Goal: Information Seeking & Learning: Learn about a topic

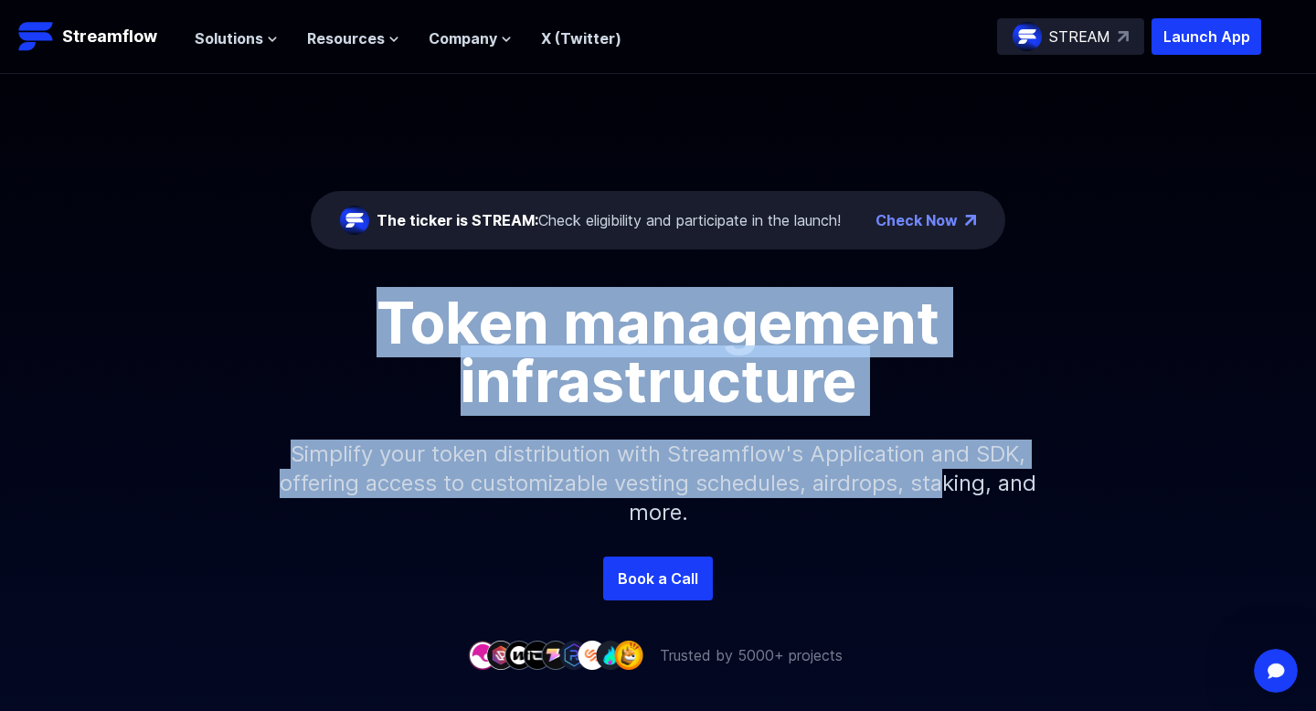
drag, startPoint x: 483, startPoint y: 279, endPoint x: 967, endPoint y: 488, distance: 526.6
click at [967, 488] on div "The ticker is STREAM: Check eligibility and participate in the launch! Check No…" at bounding box center [658, 315] width 1316 height 482
click at [967, 488] on p "Simplify your token distribution with Streamflow's Application and SDK, offerin…" at bounding box center [658, 483] width 786 height 146
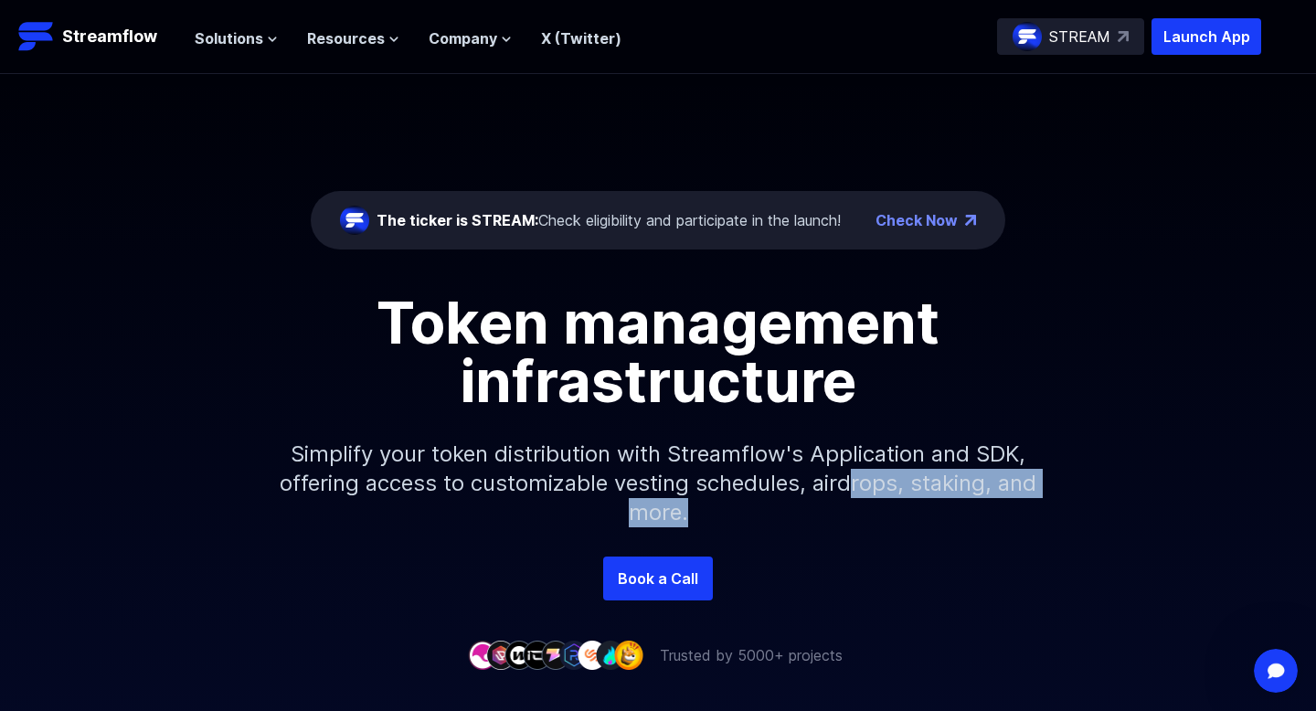
drag, startPoint x: 967, startPoint y: 519, endPoint x: 894, endPoint y: 495, distance: 76.0
click at [893, 494] on p "Simplify your token distribution with Streamflow's Application and SDK, offerin…" at bounding box center [658, 483] width 786 height 146
click at [894, 495] on p "Simplify your token distribution with Streamflow's Application and SDK, offerin…" at bounding box center [658, 483] width 786 height 146
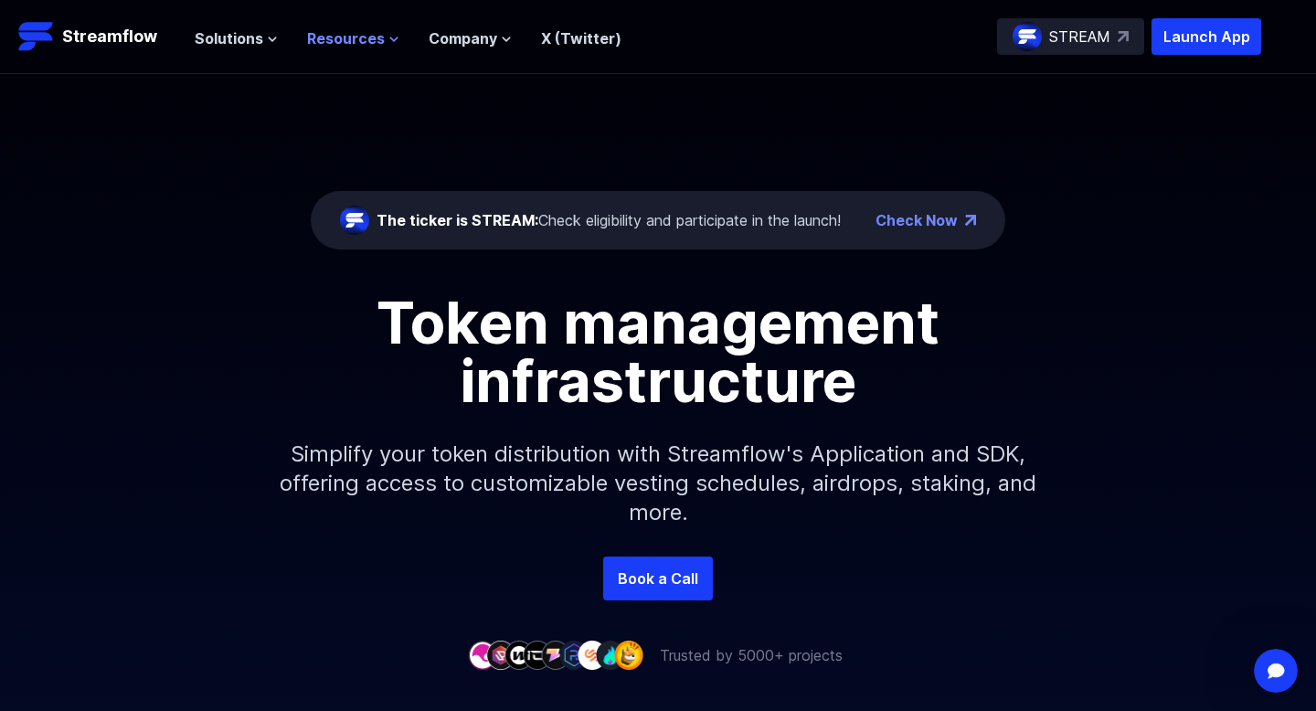
click at [312, 38] on span "Resources" at bounding box center [346, 38] width 78 height 22
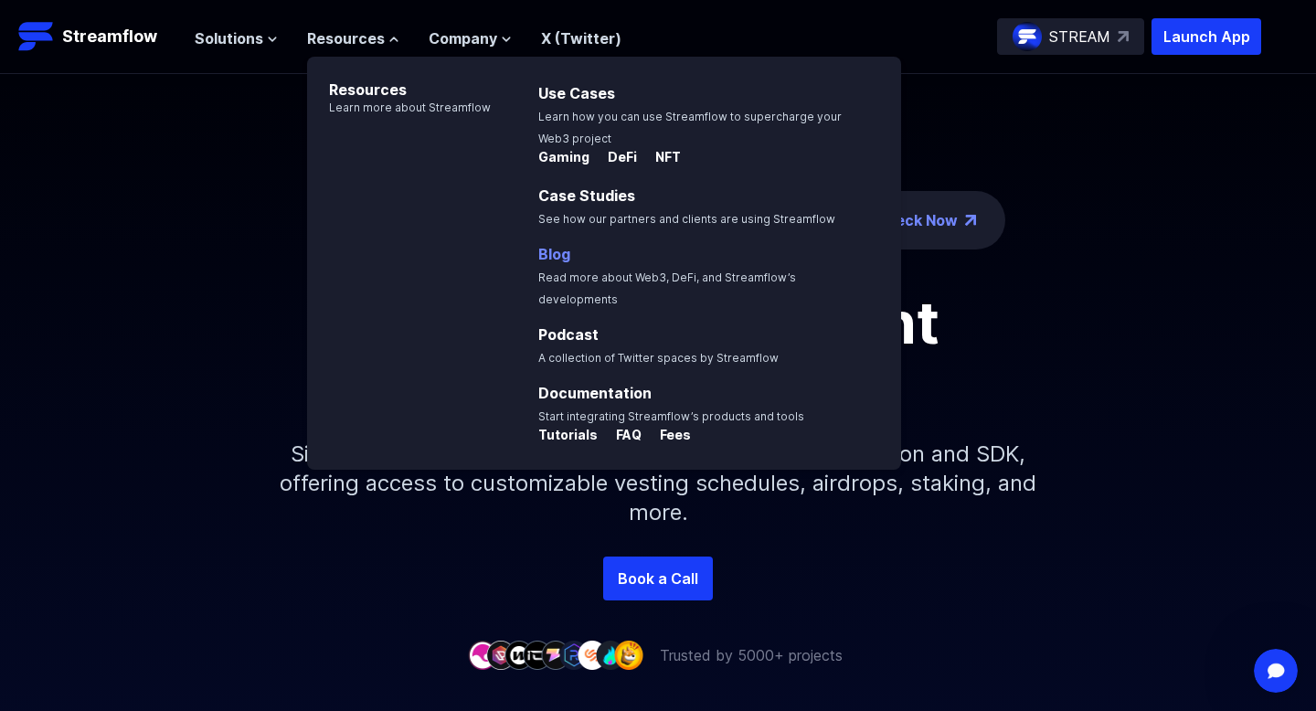
click at [553, 263] on p "Blog Read more about Web3, DeFi, and Streamflow’s developments" at bounding box center [714, 276] width 374 height 66
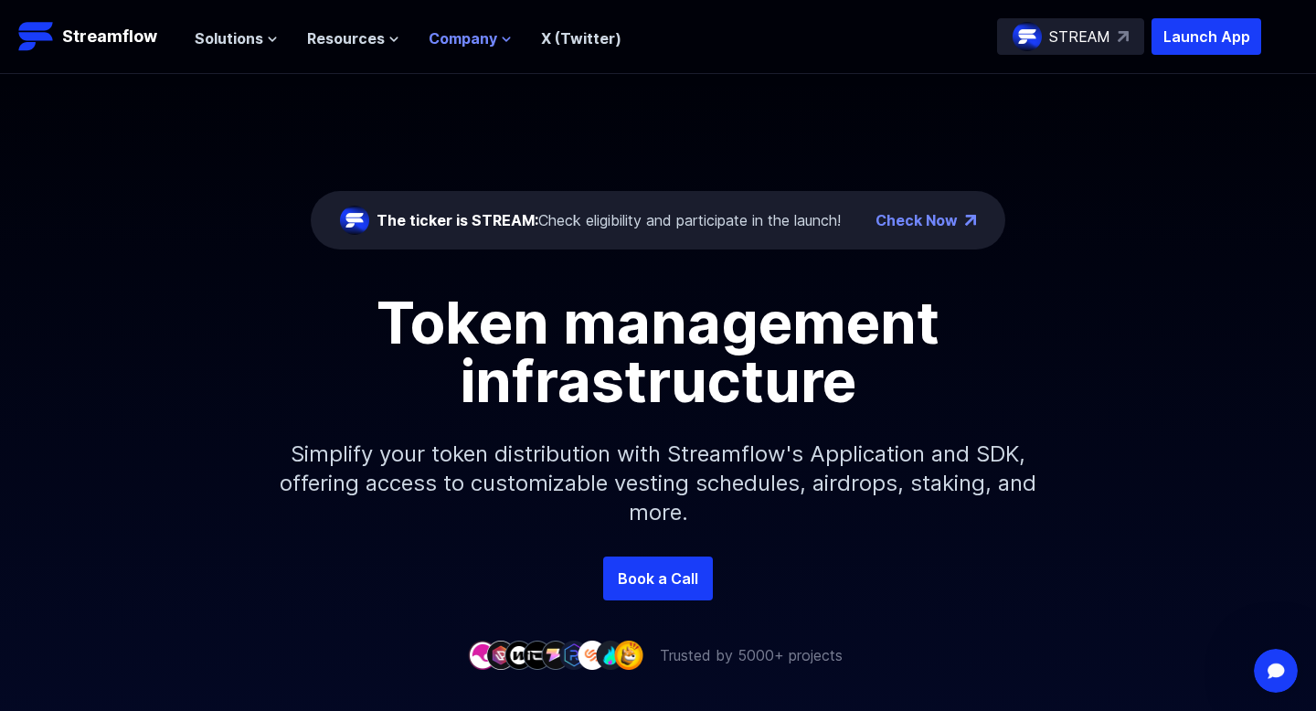
click at [479, 26] on nav "Solutions Overview Streamflow features an all-in-one token distribution platfor…" at bounding box center [408, 37] width 427 height 25
click at [485, 40] on span "Company" at bounding box center [462, 38] width 69 height 22
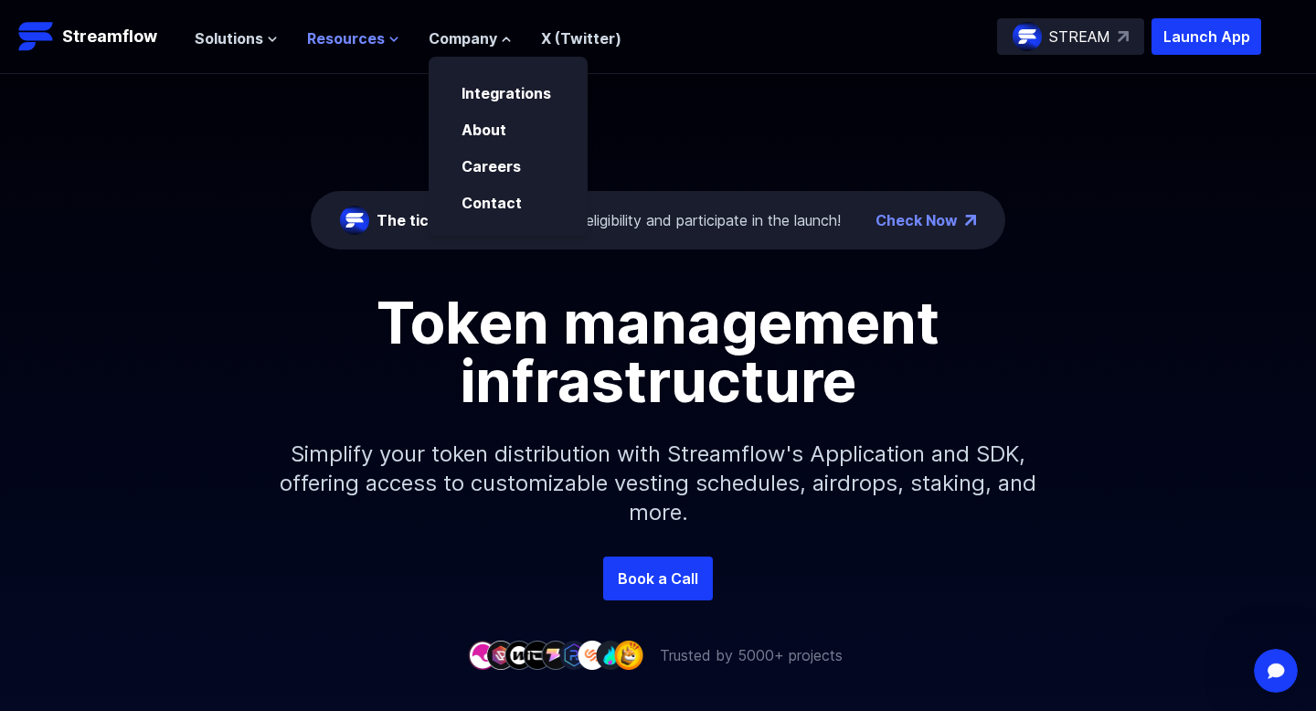
click at [363, 30] on span "Resources" at bounding box center [346, 38] width 78 height 22
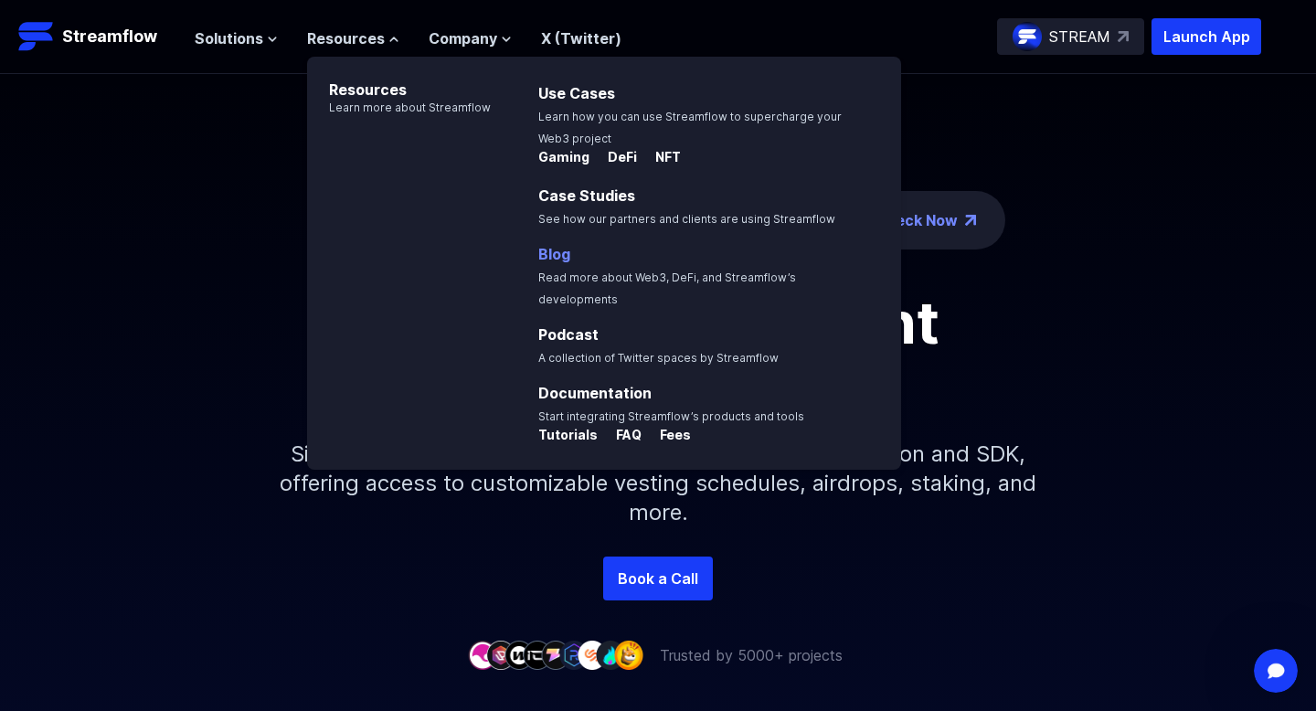
click at [559, 261] on link "Blog" at bounding box center [554, 254] width 32 height 18
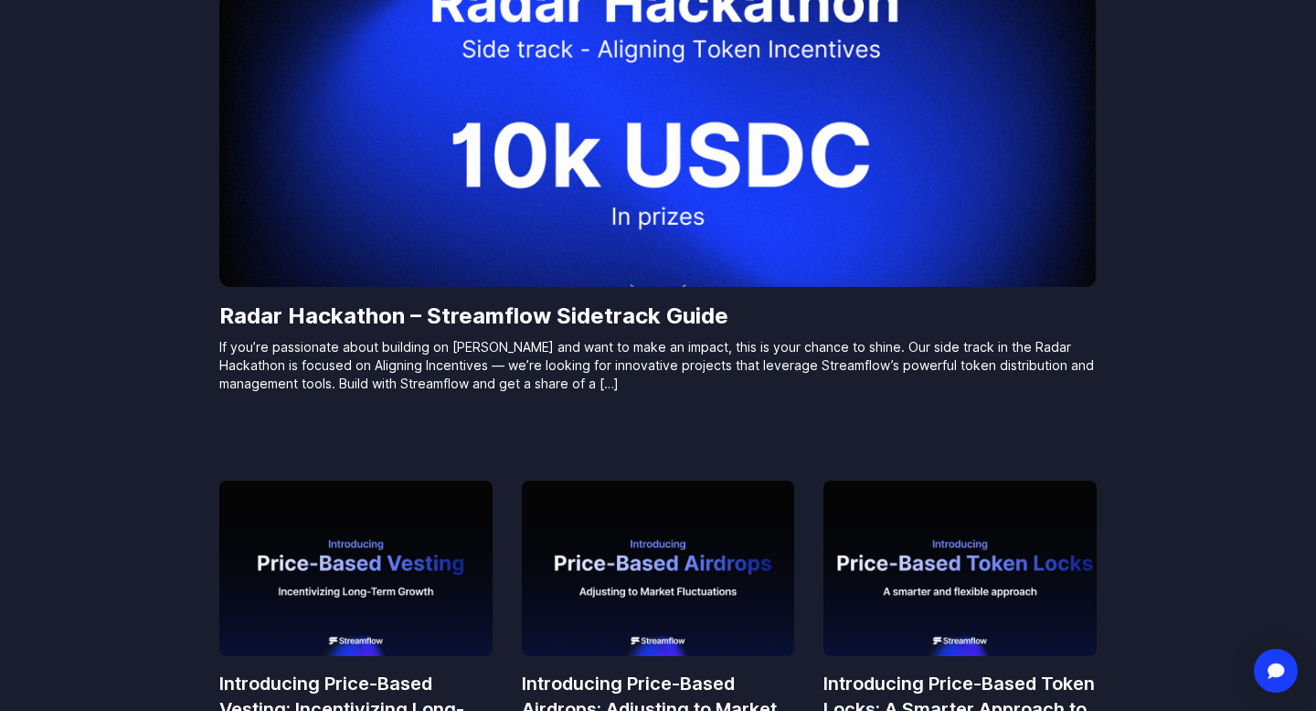
scroll to position [460, 0]
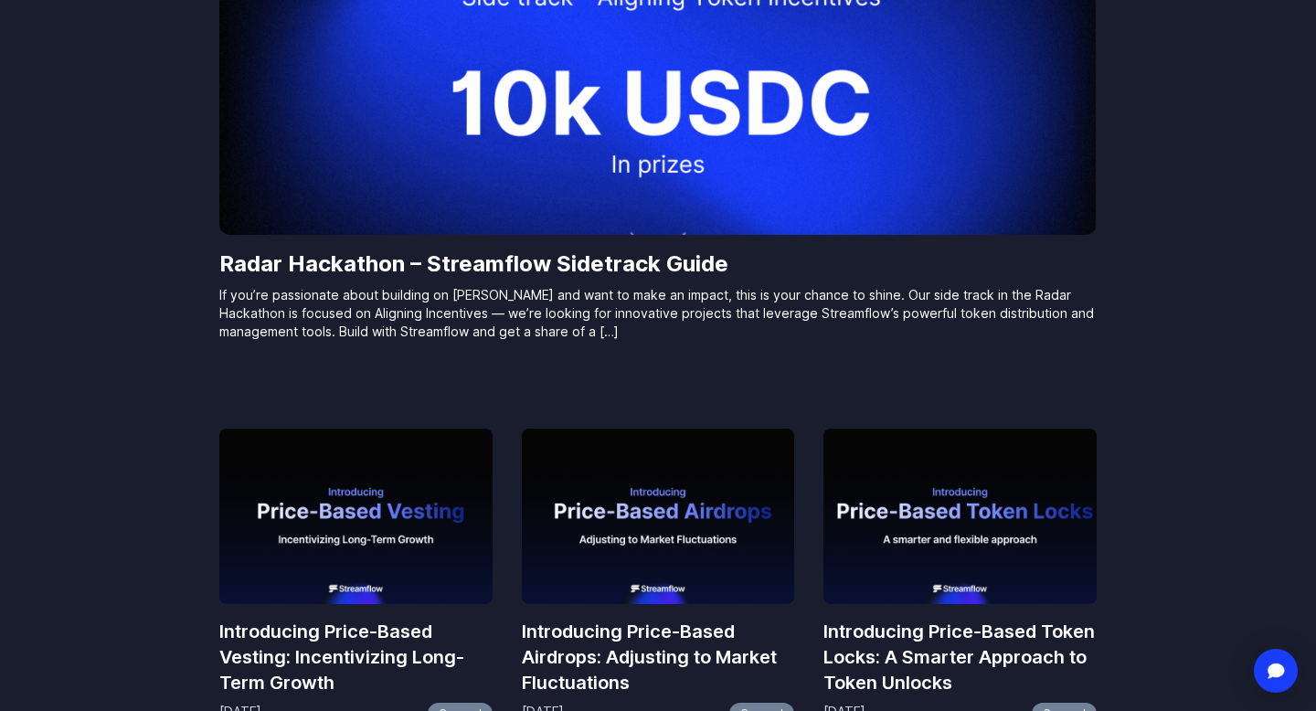
drag, startPoint x: 616, startPoint y: 327, endPoint x: 663, endPoint y: 343, distance: 50.0
click at [662, 343] on div "Radar Hackathon – Streamflow Sidetrack Guide If you’re passionate about buildin…" at bounding box center [657, 295] width 877 height 121
click at [663, 343] on div "Radar Hackathon – Streamflow Sidetrack Guide If you’re passionate about buildin…" at bounding box center [657, 295] width 877 height 121
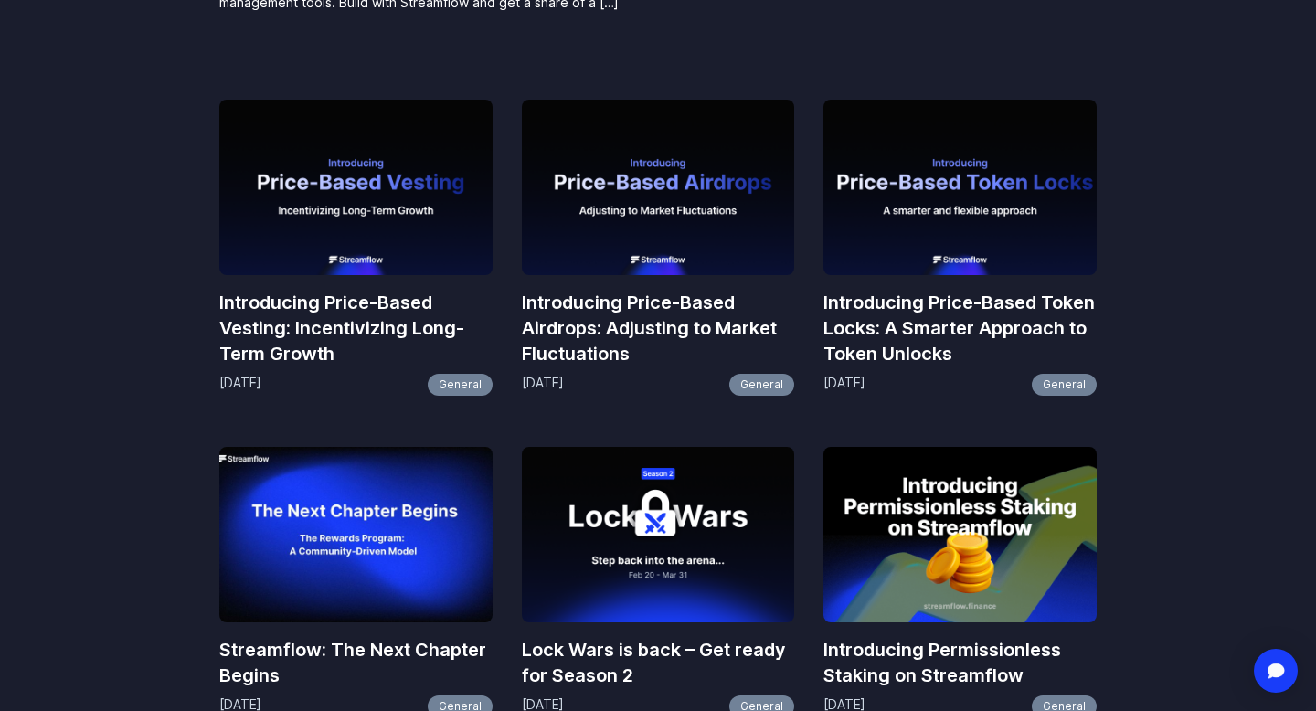
scroll to position [792, 0]
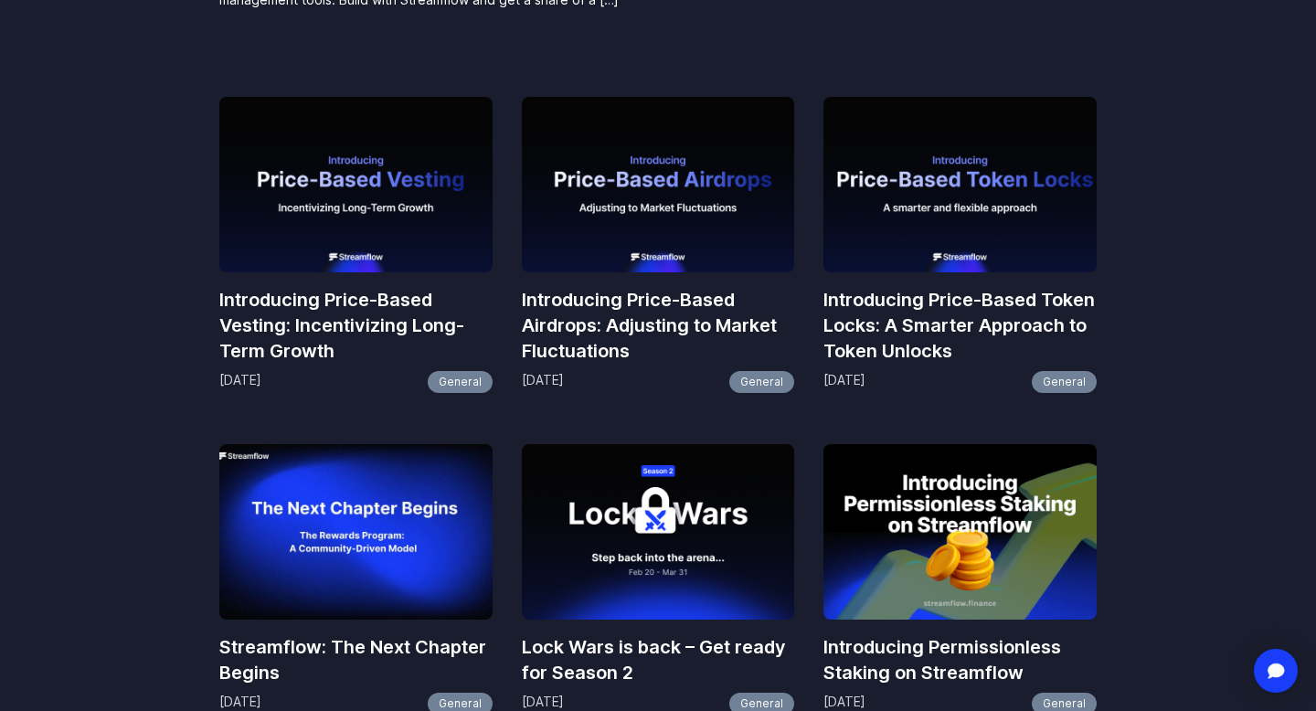
click at [379, 311] on h3 "Introducing Price-Based Vesting: Incentivizing Long-Term Growth" at bounding box center [355, 325] width 273 height 77
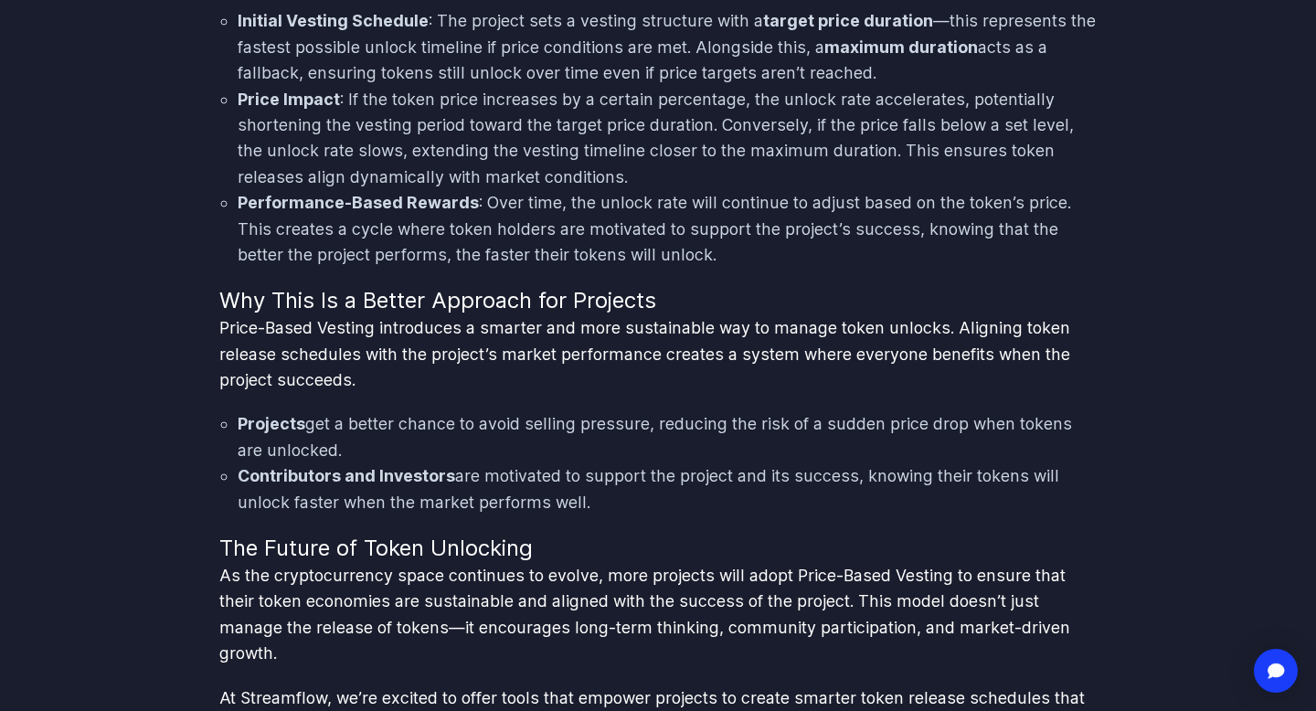
scroll to position [2264, 0]
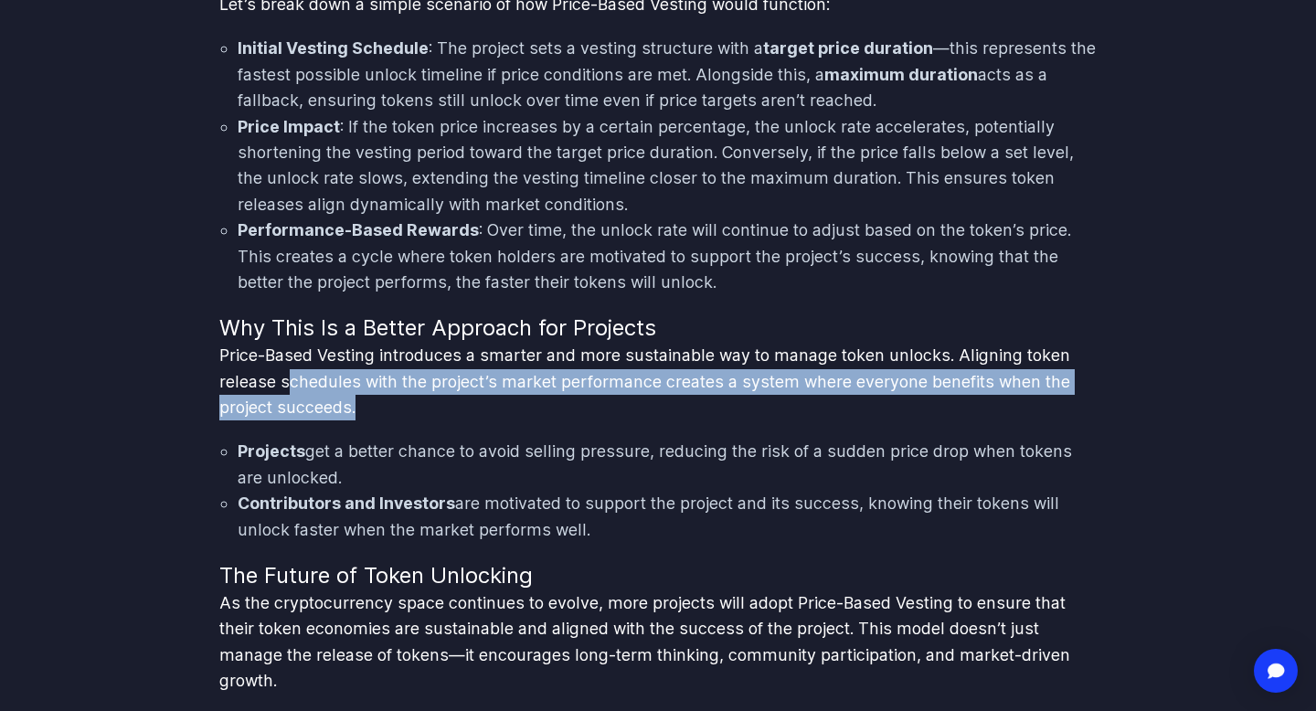
drag, startPoint x: 0, startPoint y: 0, endPoint x: 273, endPoint y: 365, distance: 455.5
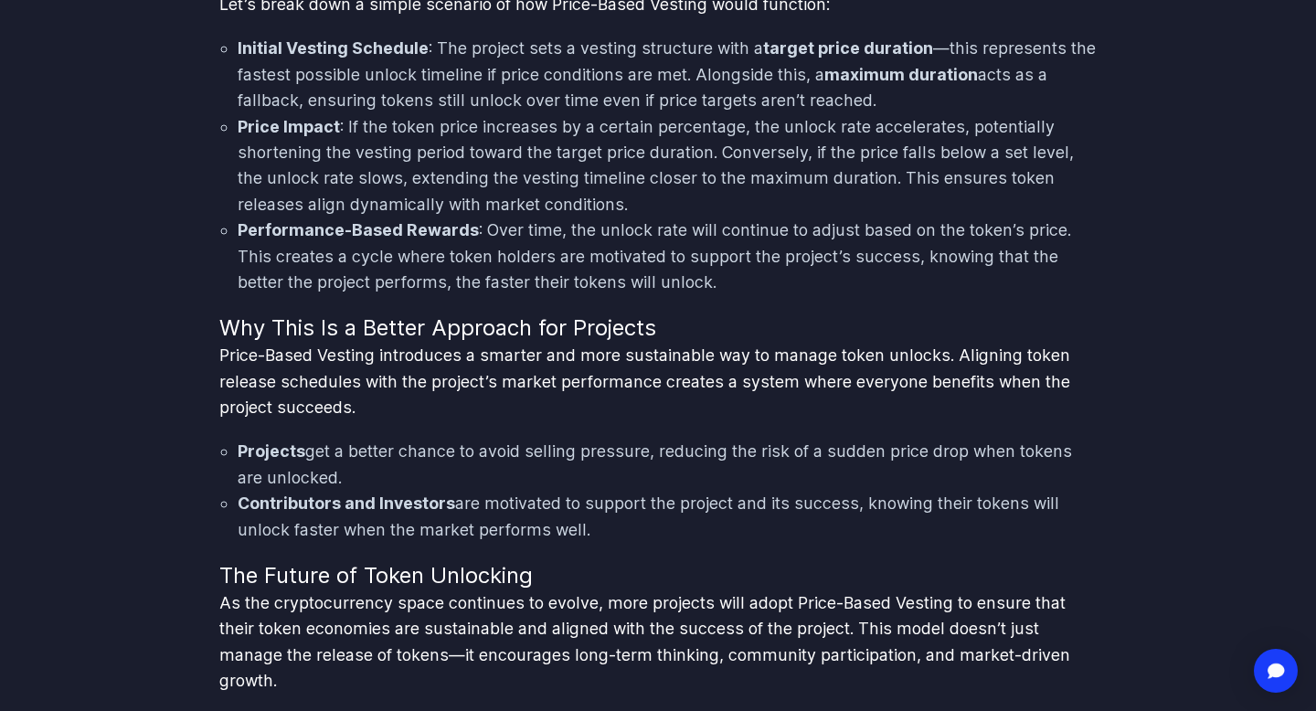
click at [273, 365] on p "Price-Based Vesting introduces a smarter and more sustainable way to manage tok…" at bounding box center [657, 382] width 877 height 78
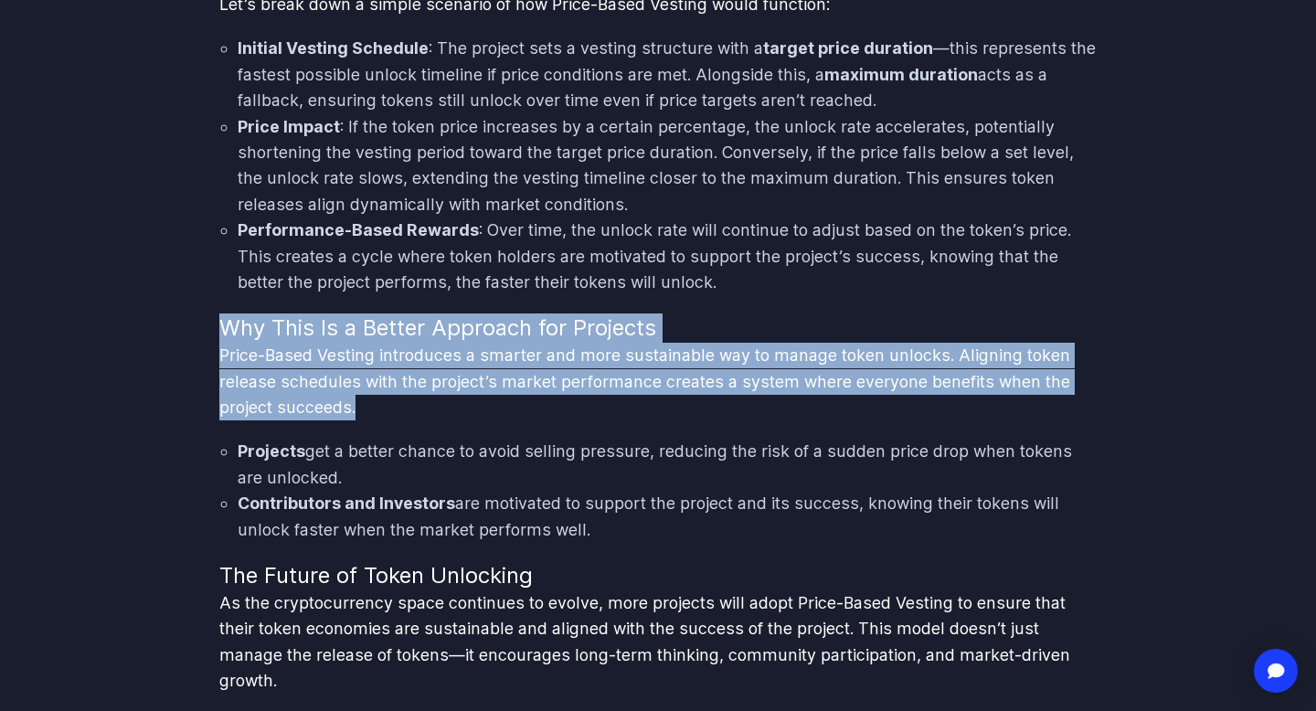
drag, startPoint x: 219, startPoint y: 341, endPoint x: 459, endPoint y: 418, distance: 251.6
click at [459, 418] on p "Price-Based Vesting introduces a smarter and more sustainable way to manage tok…" at bounding box center [657, 382] width 877 height 78
drag, startPoint x: 531, startPoint y: 416, endPoint x: 206, endPoint y: 317, distance: 339.9
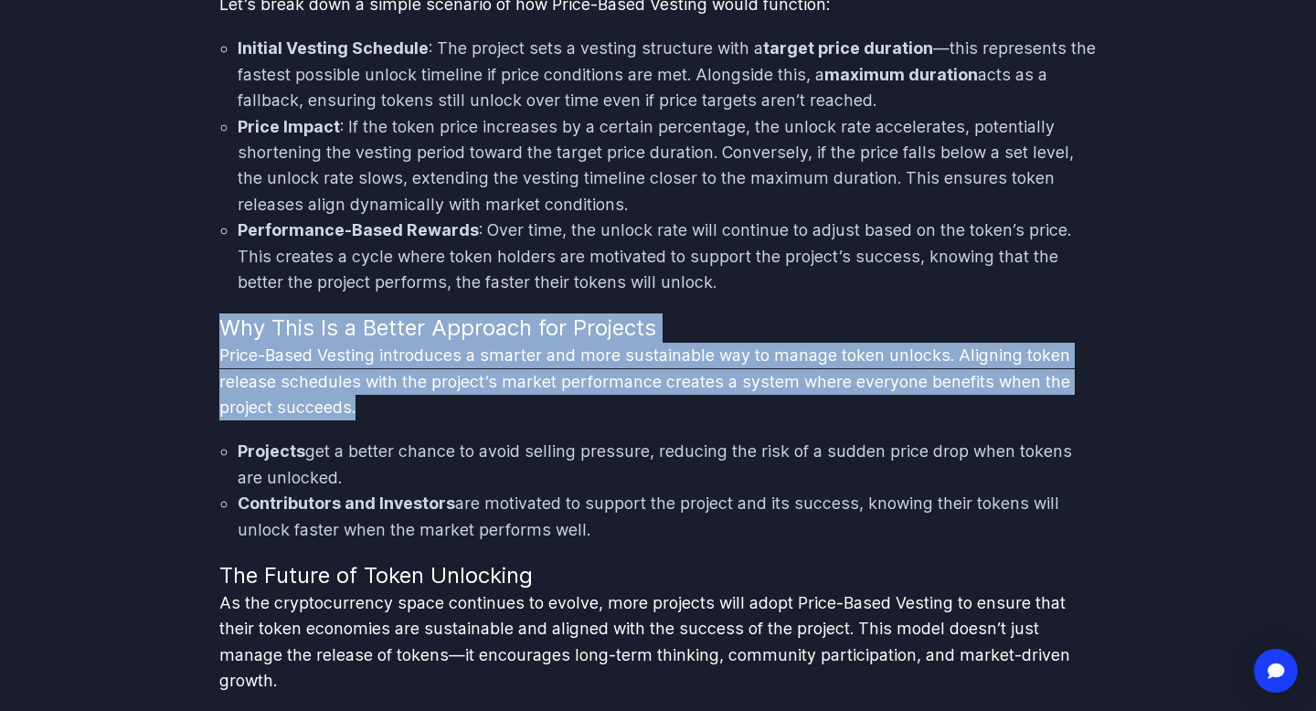
drag, startPoint x: 206, startPoint y: 317, endPoint x: 450, endPoint y: 420, distance: 265.7
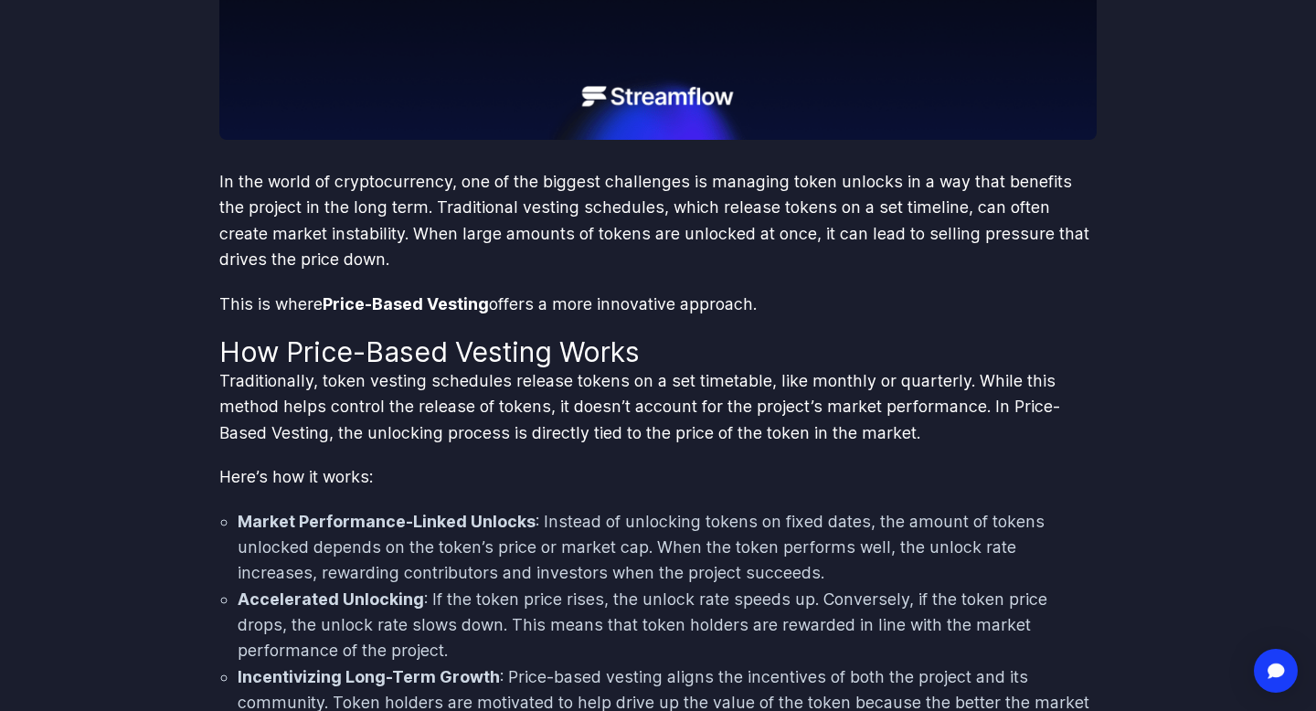
scroll to position [155, 0]
